Goal: Transaction & Acquisition: Subscribe to service/newsletter

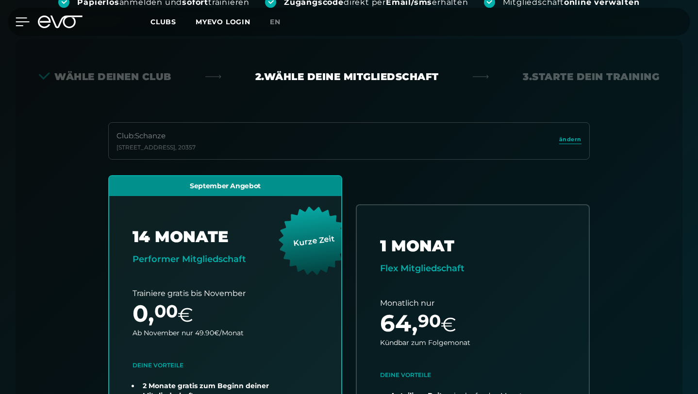
click at [20, 24] on icon at bounding box center [23, 21] width 14 height 9
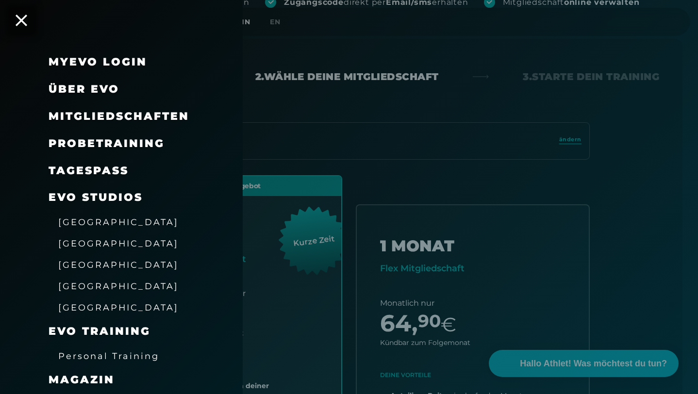
scroll to position [25, 0]
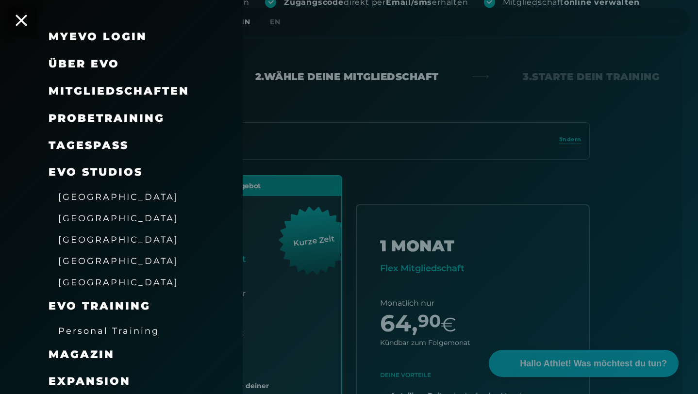
click at [95, 239] on span "[GEOGRAPHIC_DATA]" at bounding box center [118, 240] width 120 height 10
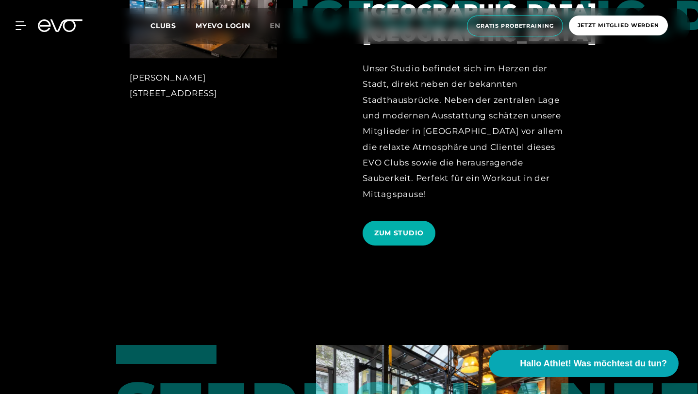
scroll to position [544, 0]
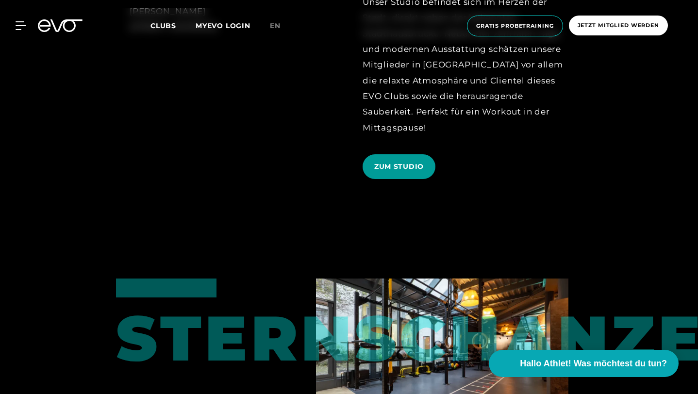
click at [436, 154] on span "ZUM STUDIO" at bounding box center [399, 166] width 73 height 25
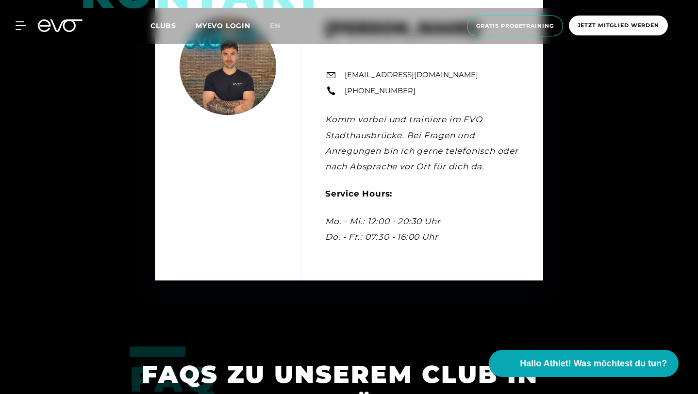
scroll to position [3021, 0]
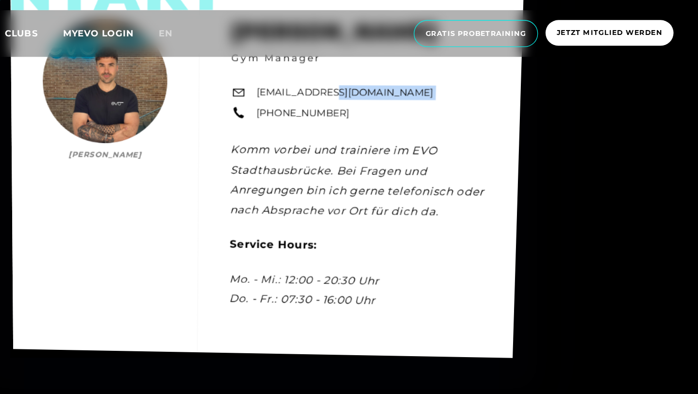
drag, startPoint x: 388, startPoint y: 176, endPoint x: 400, endPoint y: 165, distance: 15.8
click at [400, 165] on div "Kontakt [PERSON_NAME] [PERSON_NAME] Gym Manager [EMAIL_ADDRESS][DOMAIN_NAME] [P…" at bounding box center [353, 133] width 397 height 288
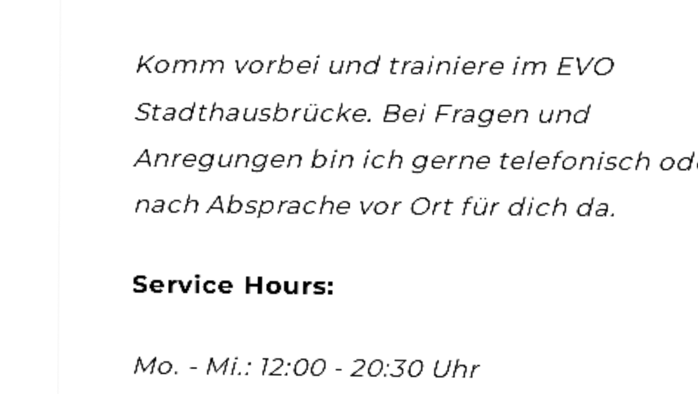
click at [378, 193] on div "Kontakt [PERSON_NAME] [PERSON_NAME] Gym Manager [EMAIL_ADDRESS][DOMAIN_NAME] [P…" at bounding box center [353, 133] width 397 height 288
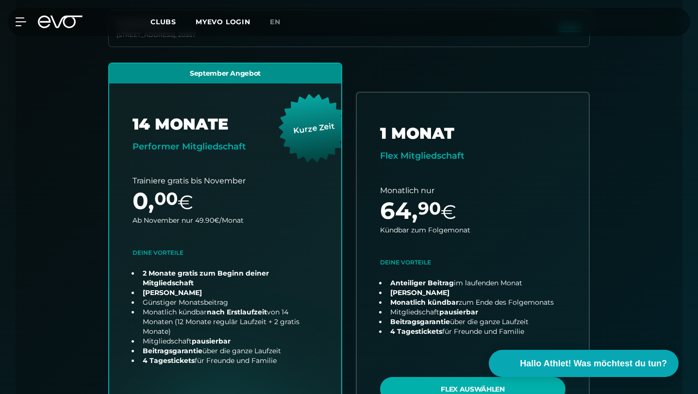
scroll to position [332, 0]
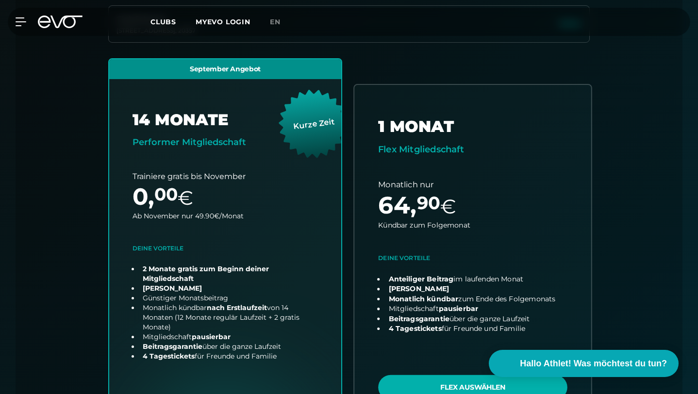
click at [428, 354] on link "choose plan" at bounding box center [472, 256] width 237 height 342
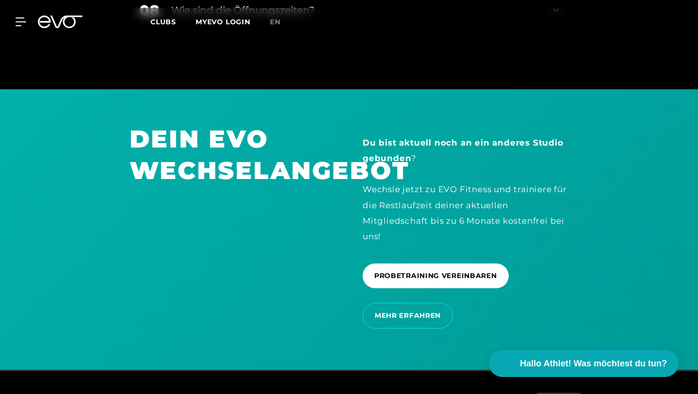
scroll to position [2096, 0]
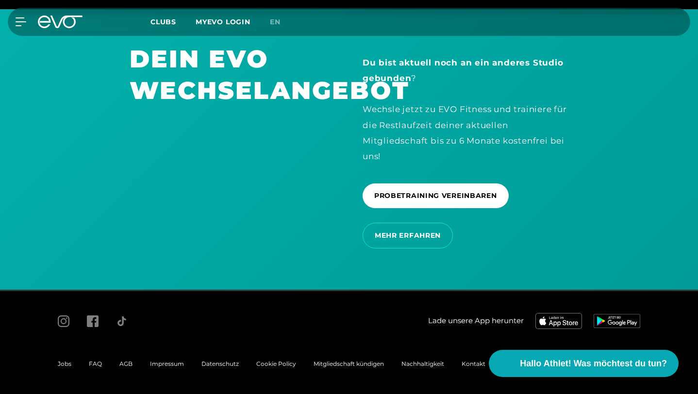
click at [69, 366] on span "Jobs" at bounding box center [65, 363] width 14 height 7
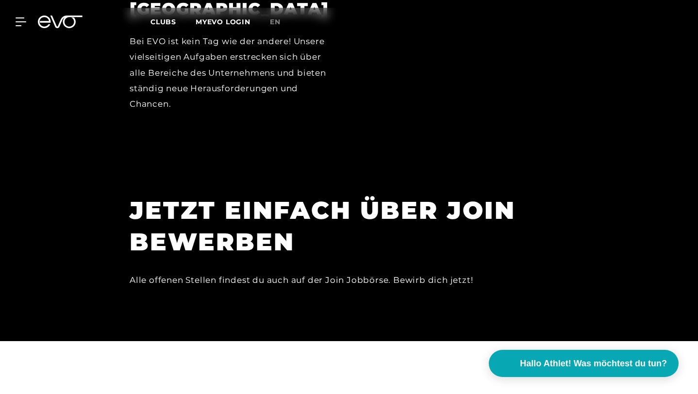
scroll to position [2953, 0]
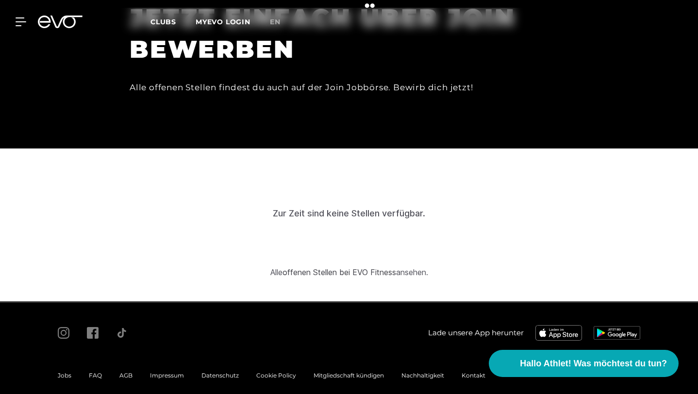
click at [303, 268] on link "offenen Stellen bei EVO Fitness" at bounding box center [340, 273] width 114 height 10
click at [68, 372] on span "Jobs" at bounding box center [65, 375] width 14 height 7
